Goal: Information Seeking & Learning: Check status

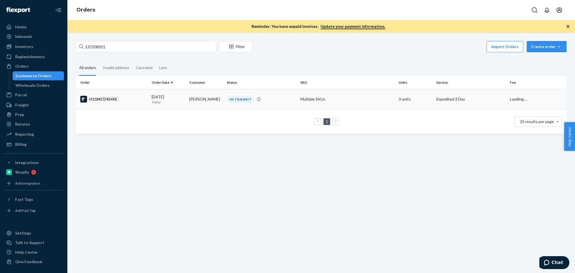
type input "137208051"
click at [180, 102] on p "Today" at bounding box center [168, 102] width 33 height 5
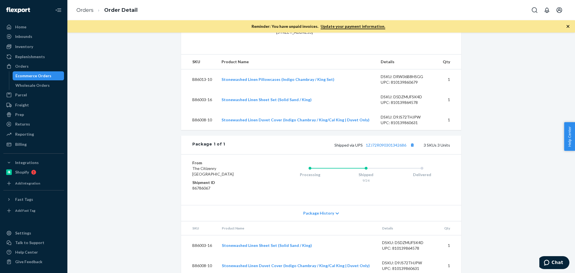
scroll to position [155, 0]
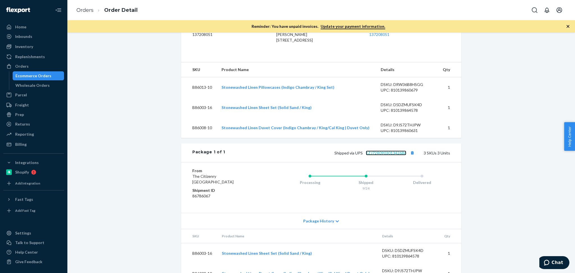
click at [387, 155] on link "1ZJ72R090301342686" at bounding box center [386, 153] width 40 height 5
click at [410, 157] on button "Copy tracking number" at bounding box center [412, 152] width 7 height 7
click at [30, 70] on div "Orders" at bounding box center [34, 66] width 60 height 8
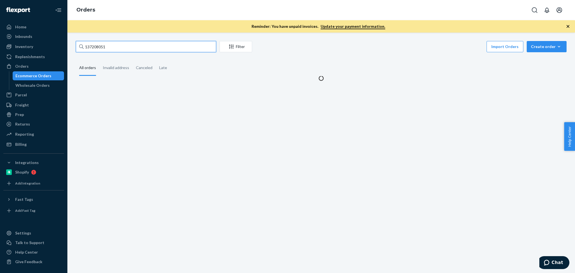
click at [130, 50] on input "137208051" at bounding box center [146, 46] width 141 height 11
paste input "[PERSON_NAME]"
type input "[PERSON_NAME]"
